Goal: Find specific page/section: Find specific page/section

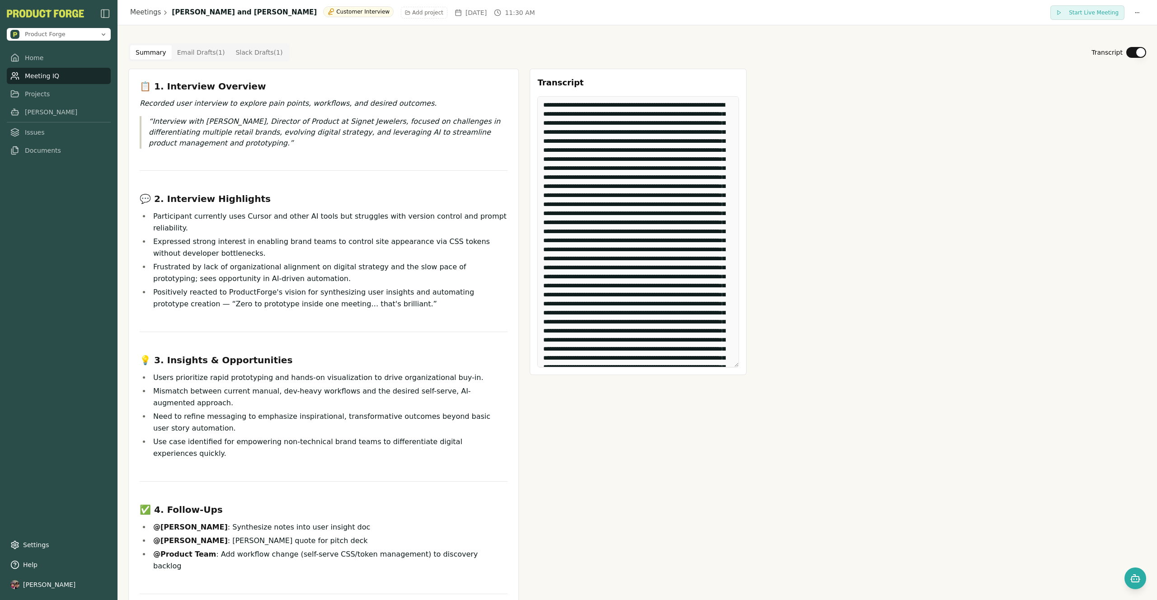
scroll to position [5033, 0]
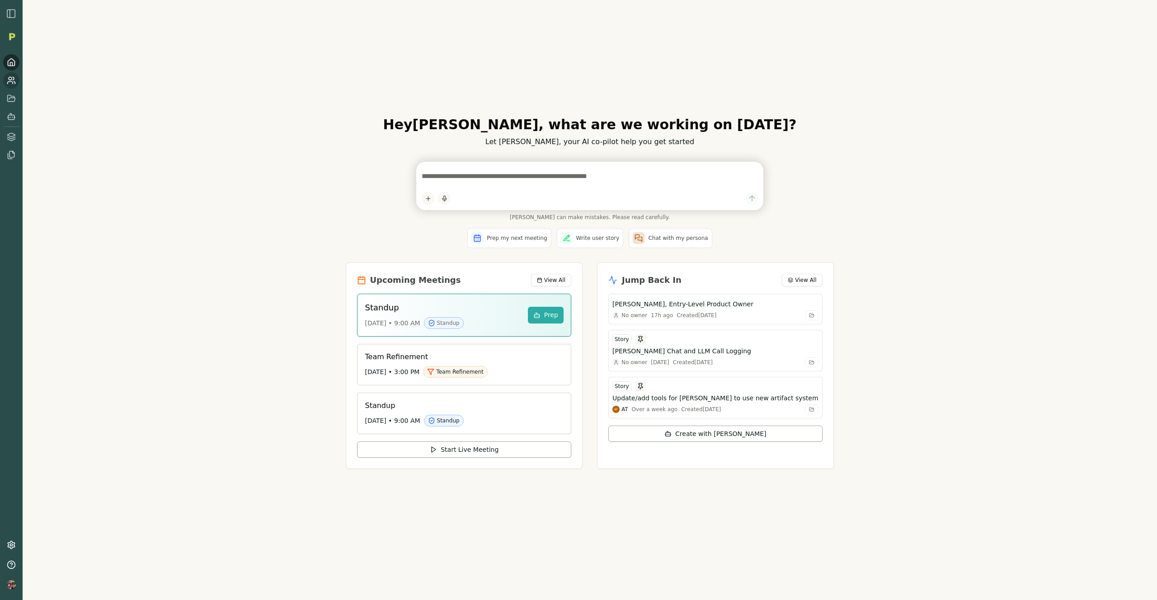
click at [16, 82] on link at bounding box center [11, 80] width 16 height 16
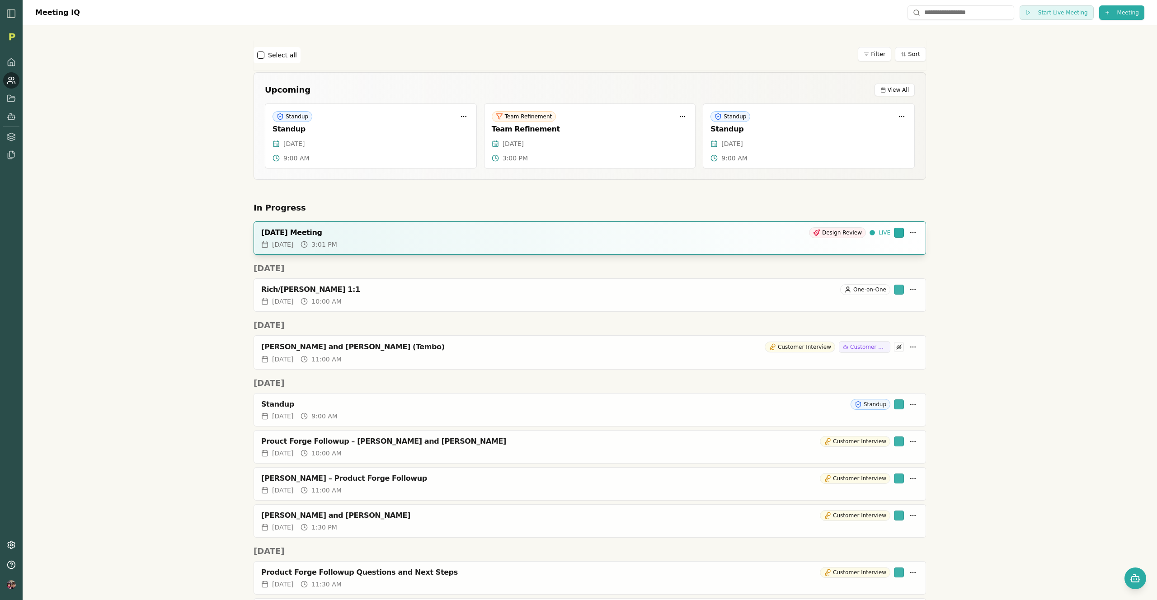
click at [394, 241] on div "[DATE] 3:01 PM" at bounding box center [589, 244] width 657 height 9
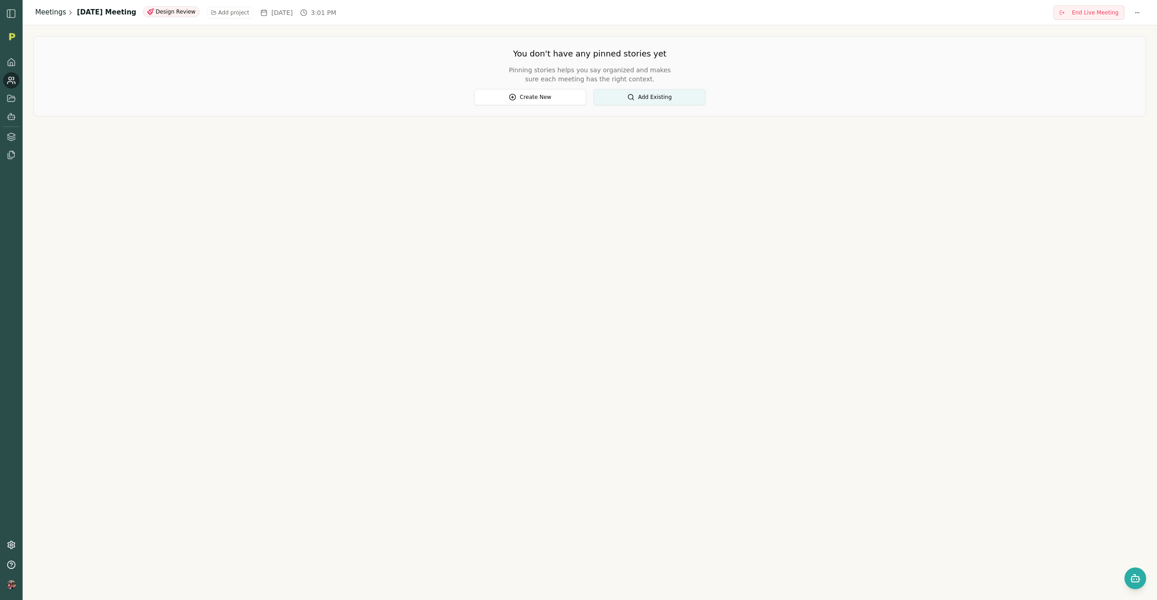
click at [46, 14] on link "Meetings" at bounding box center [50, 12] width 31 height 10
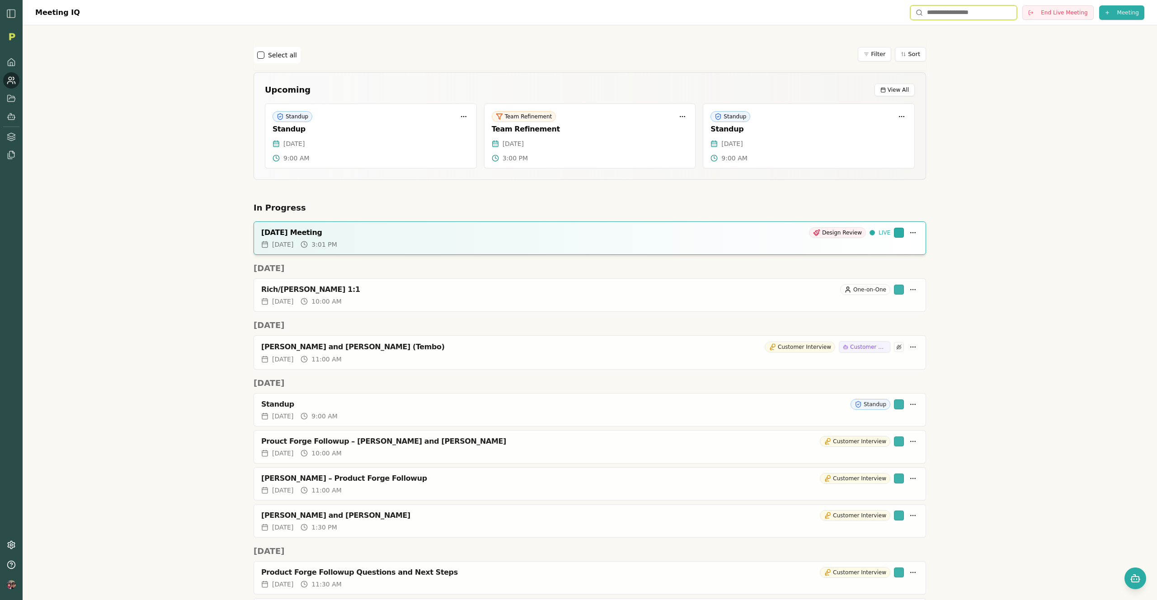
click at [952, 17] on input "text" at bounding box center [963, 12] width 107 height 14
type input "****"
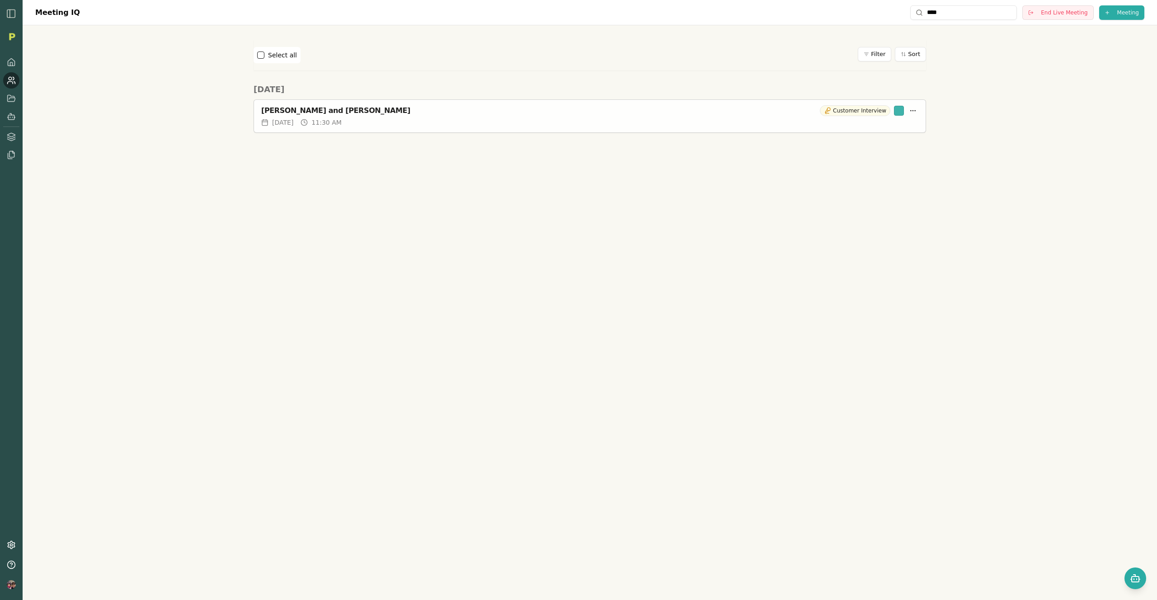
click at [302, 113] on div "[PERSON_NAME] and [PERSON_NAME]" at bounding box center [538, 110] width 555 height 9
